Goal: Find specific page/section: Find specific page/section

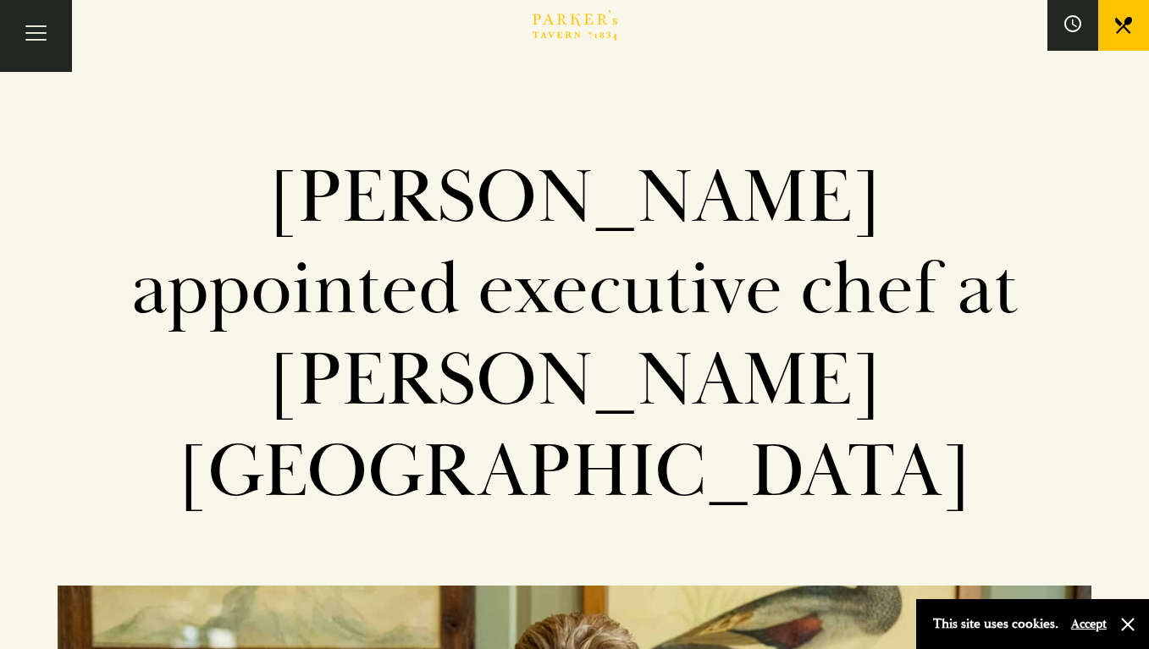
click at [1117, 28] on icon at bounding box center [1123, 25] width 17 height 17
click at [44, 36] on button "Toggle navigation" at bounding box center [36, 36] width 72 height 72
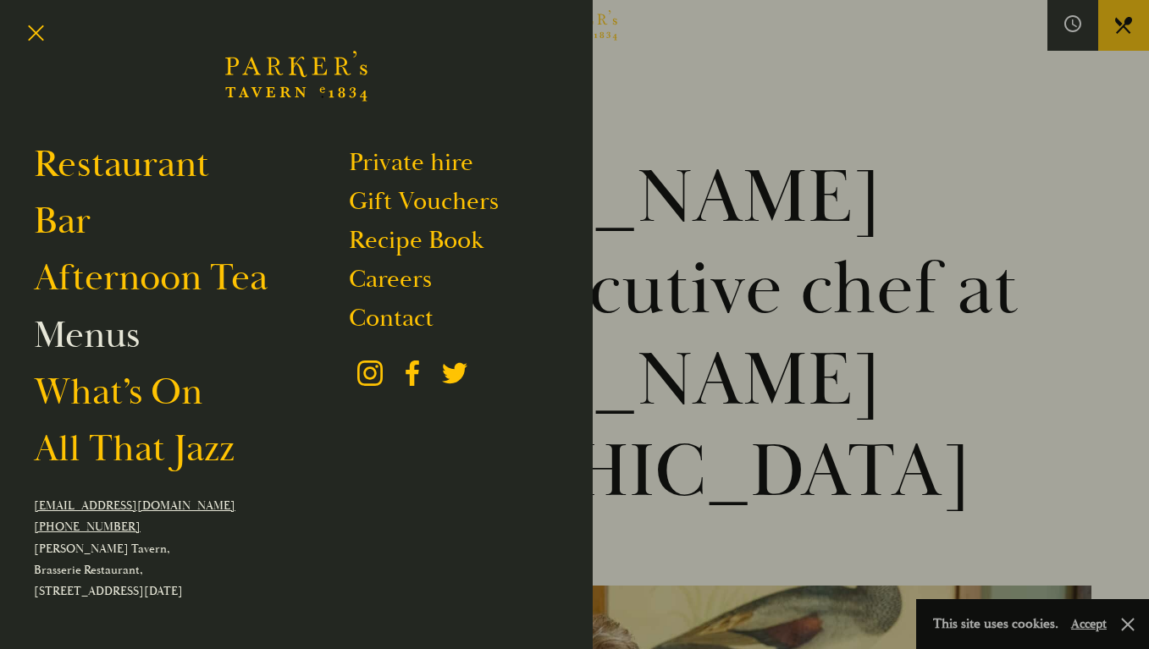
click at [74, 336] on link "Menus" at bounding box center [87, 335] width 106 height 47
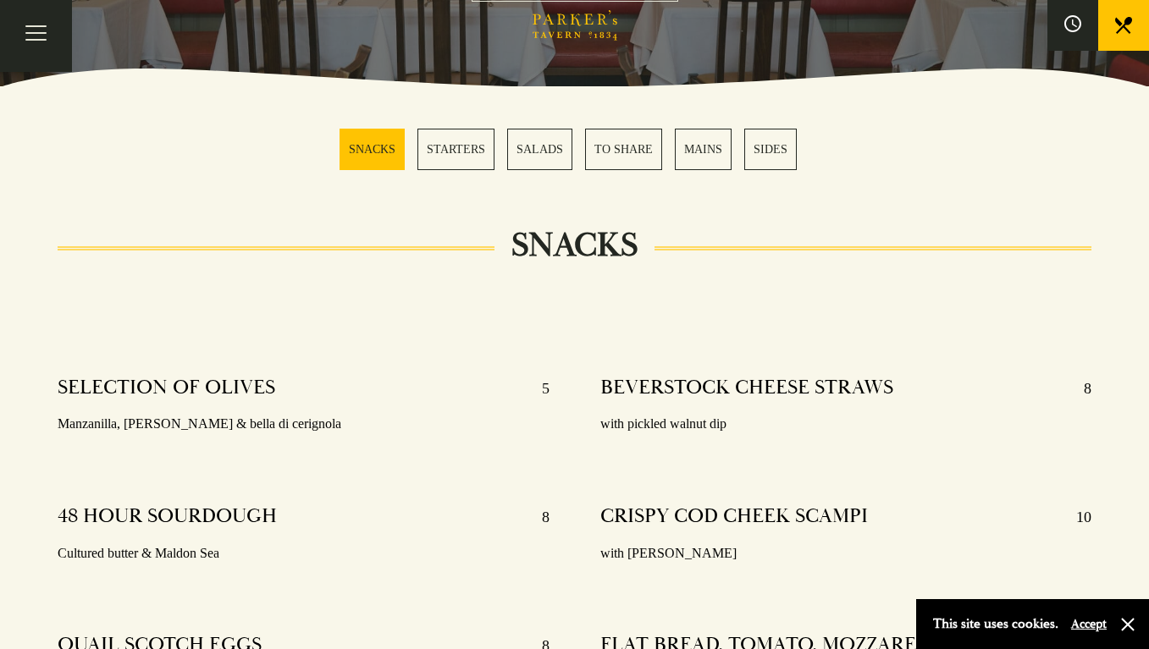
scroll to position [679, 0]
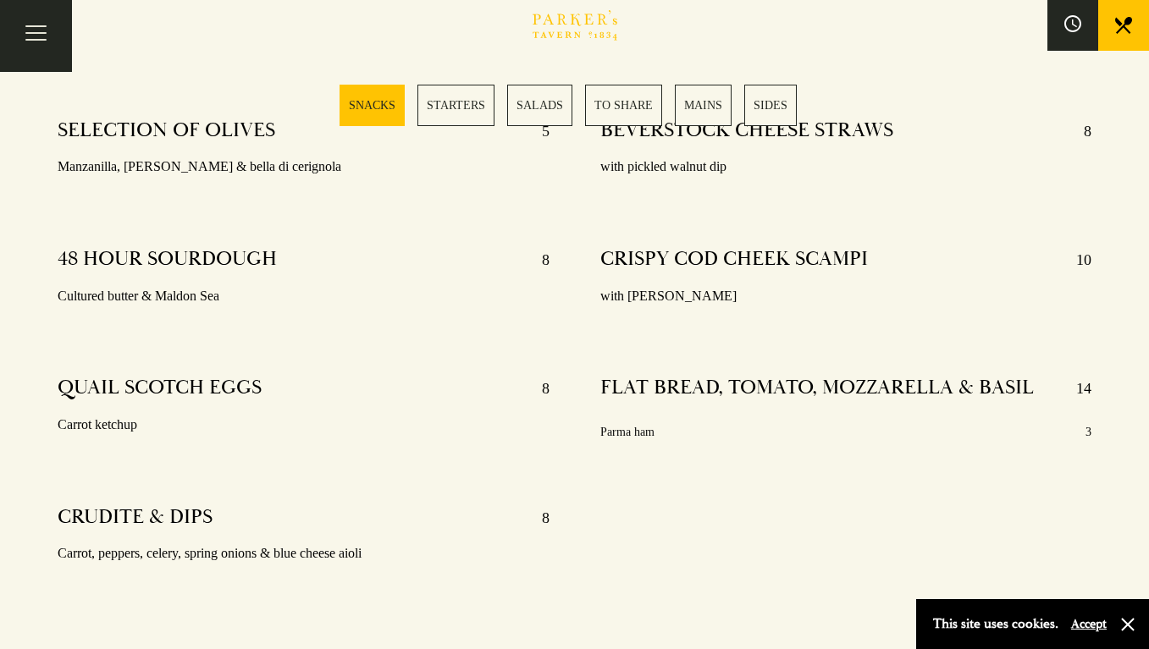
click at [701, 103] on link "MAINS" at bounding box center [703, 105] width 57 height 41
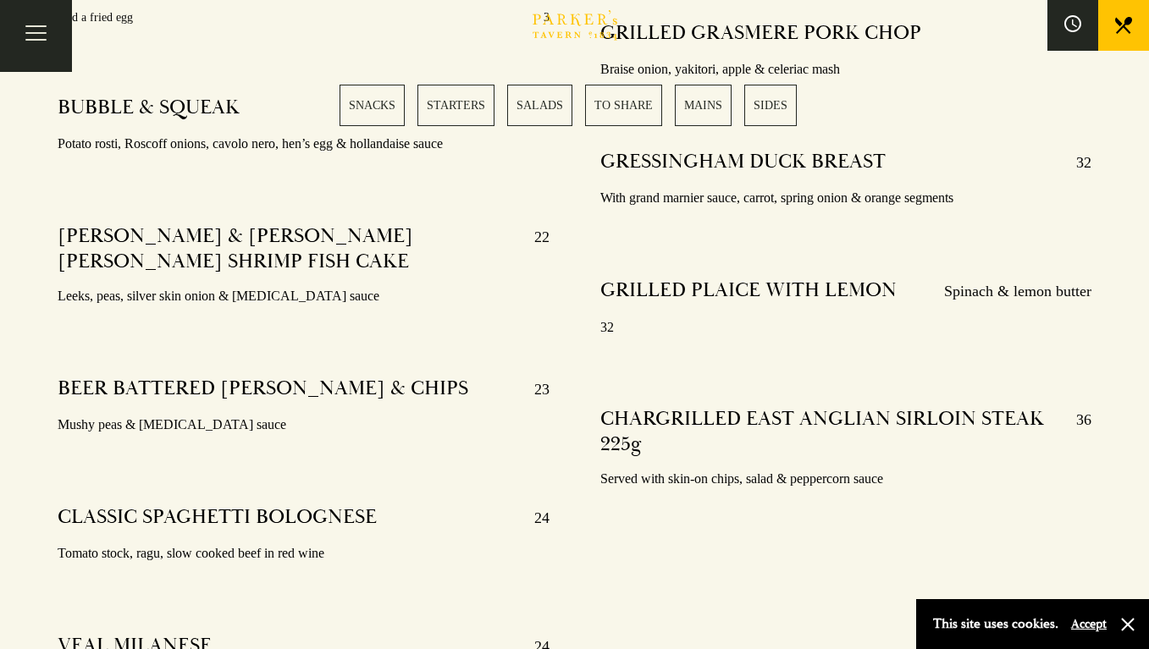
scroll to position [3156, 0]
